Goal: Find specific page/section: Find specific page/section

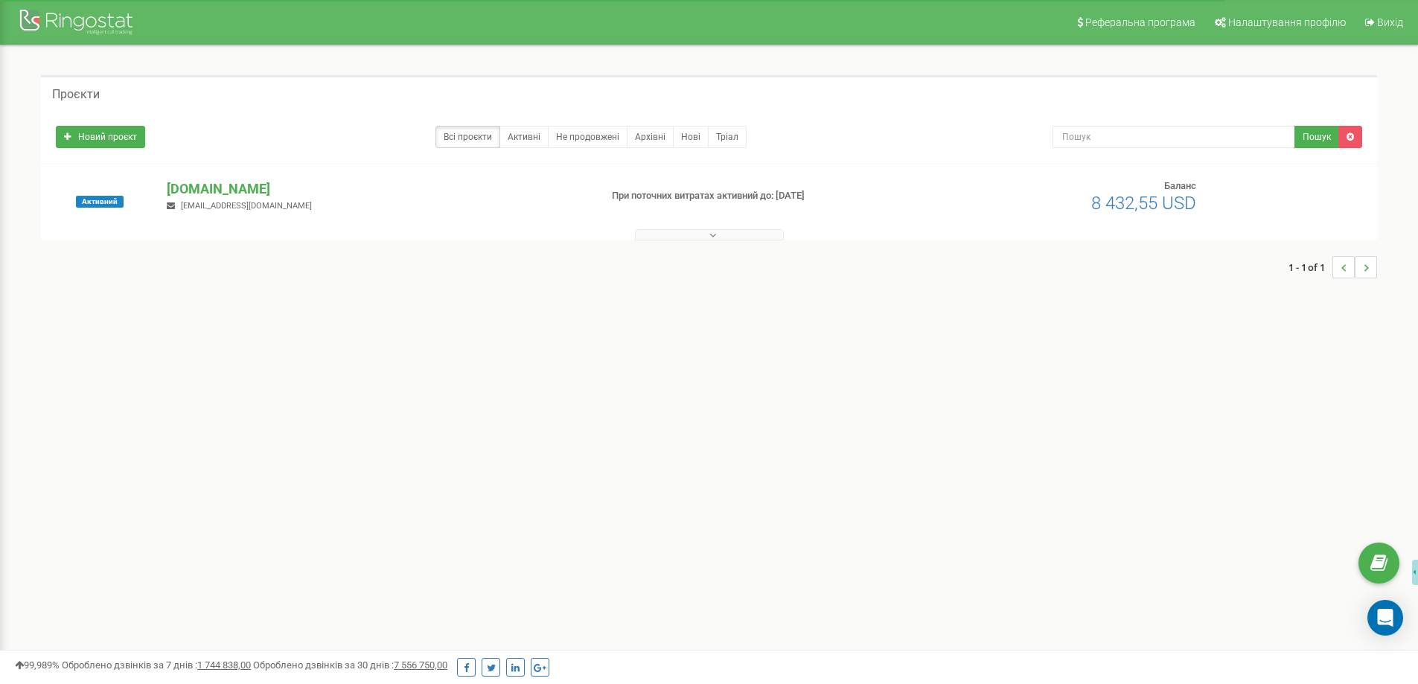
click at [682, 234] on button at bounding box center [709, 234] width 149 height 11
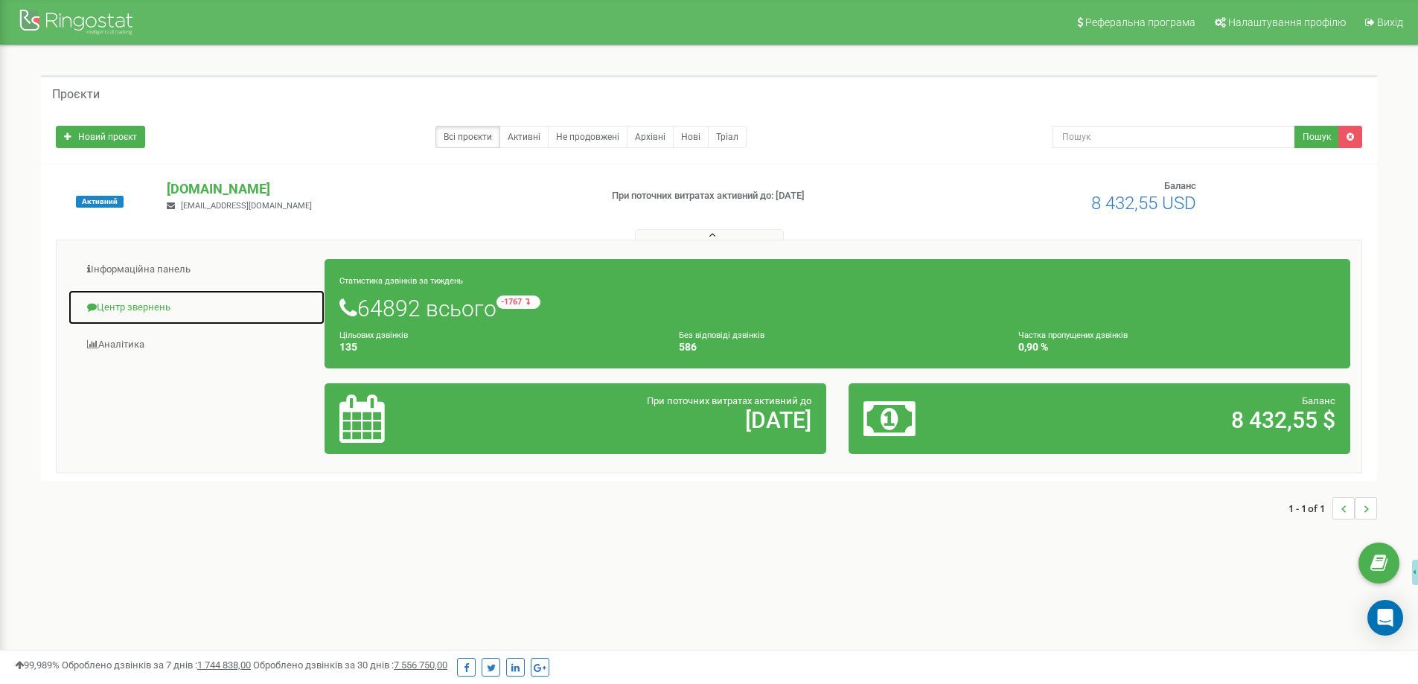
click at [154, 306] on link "Центр звернень" at bounding box center [196, 307] width 257 height 36
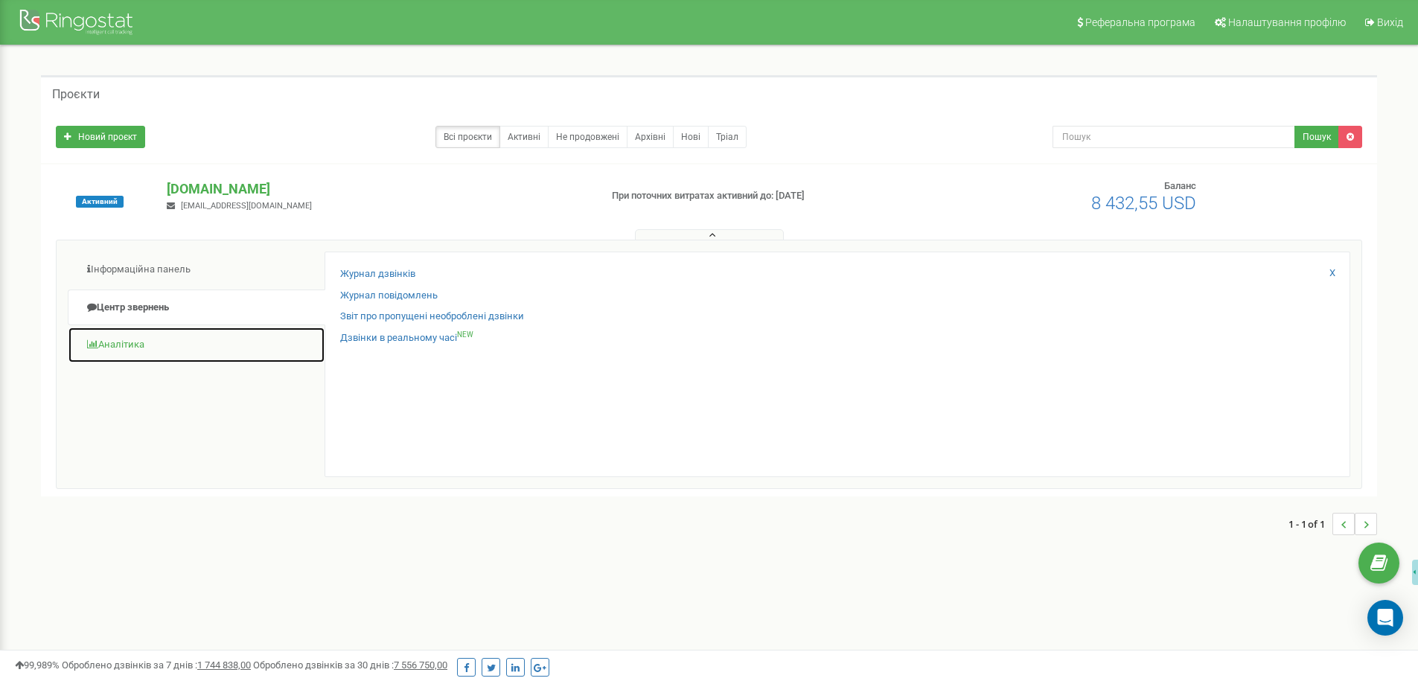
click at [127, 348] on link "Аналiтика" at bounding box center [196, 345] width 257 height 36
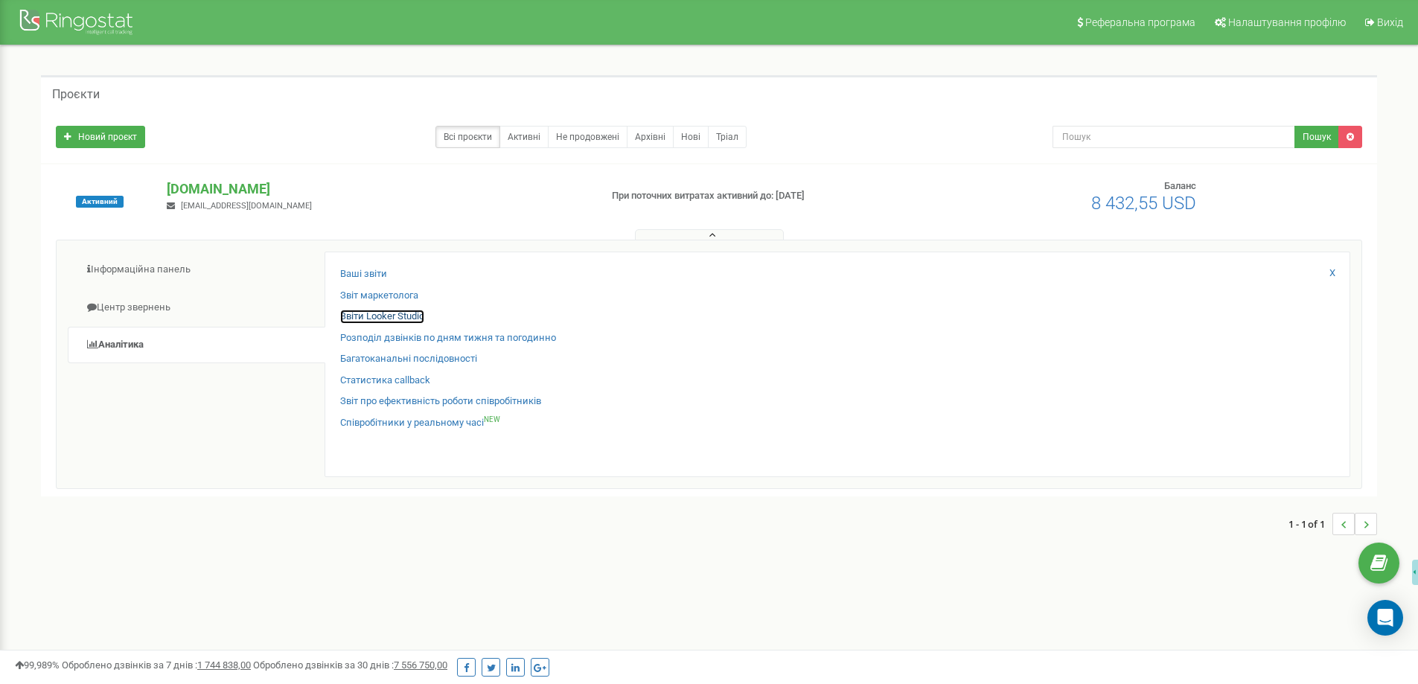
click at [383, 310] on link "Звіти Looker Studio" at bounding box center [382, 317] width 84 height 14
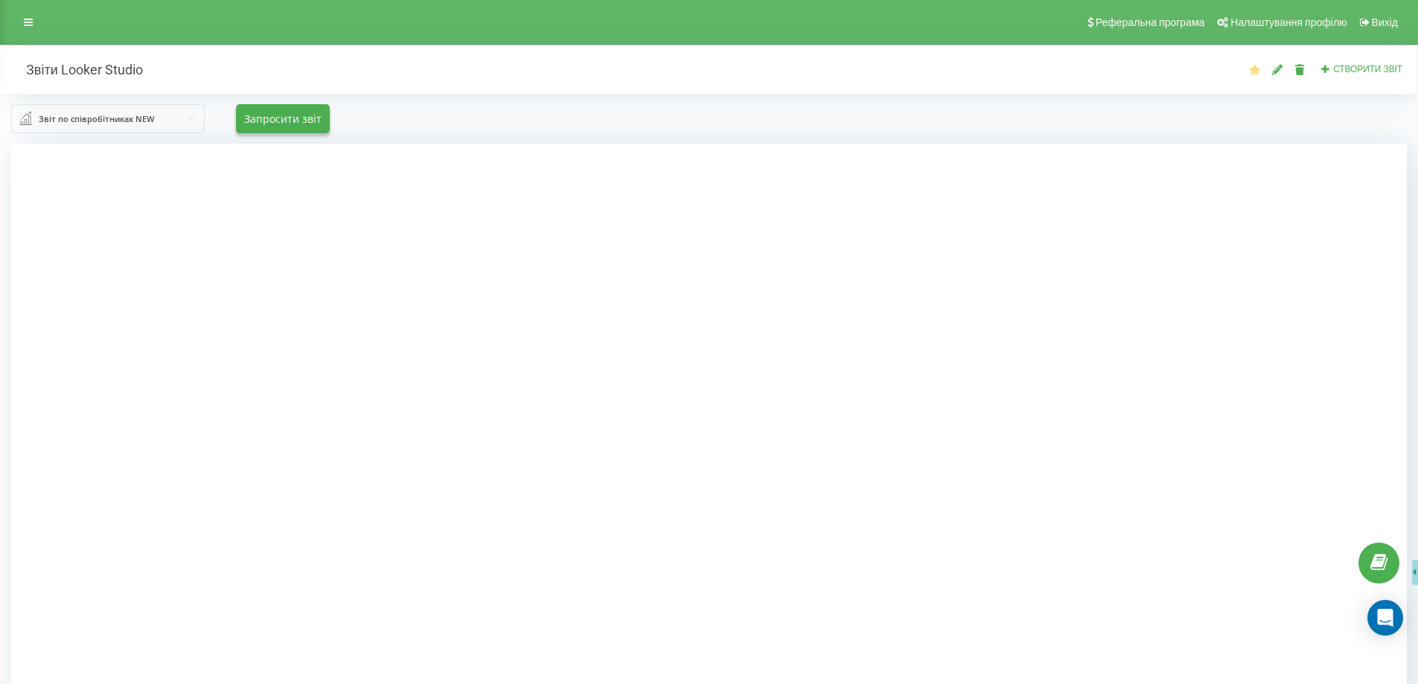
click at [223, 316] on div at bounding box center [708, 486] width 1395 height 684
